Goal: Task Accomplishment & Management: Use online tool/utility

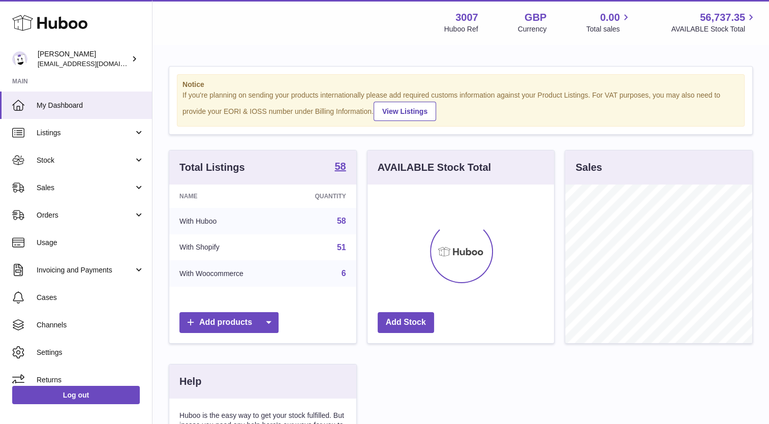
scroll to position [159, 187]
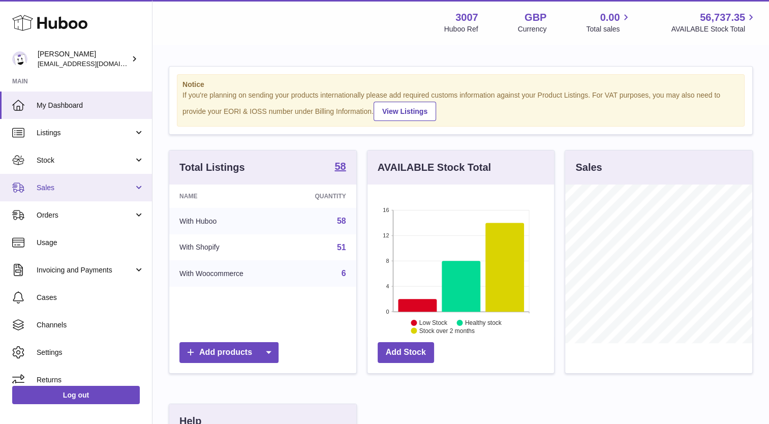
click at [61, 188] on span "Sales" at bounding box center [85, 188] width 97 height 10
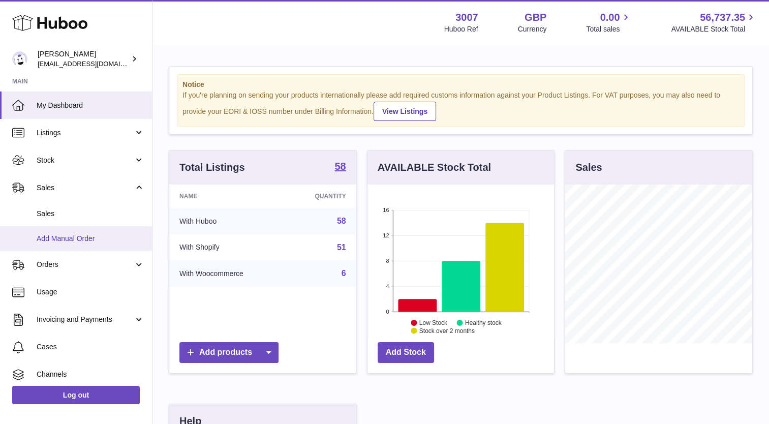
click at [58, 227] on link "Add Manual Order" at bounding box center [76, 238] width 152 height 25
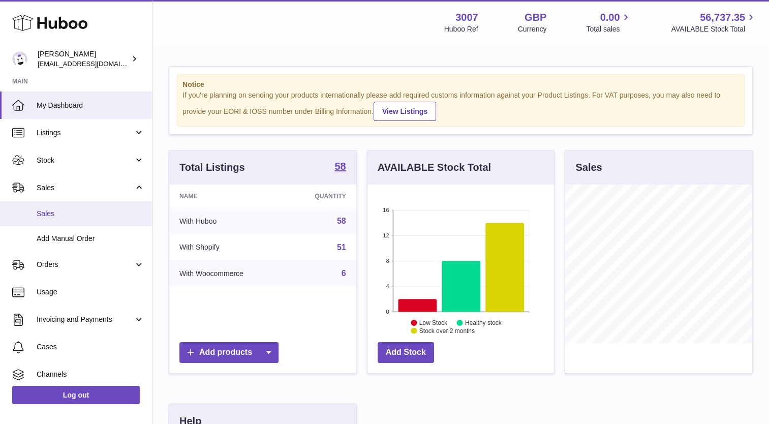
click at [51, 211] on span "Sales" at bounding box center [91, 214] width 108 height 10
